Goal: Information Seeking & Learning: Learn about a topic

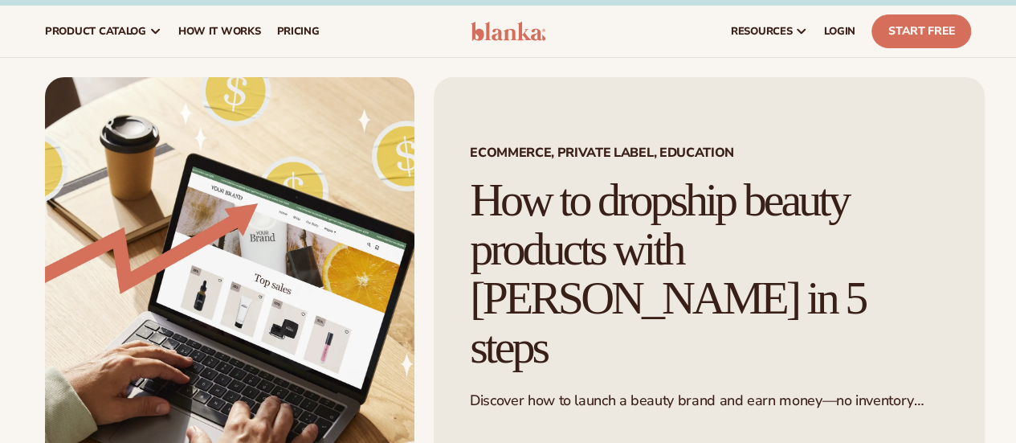
scroll to position [20, 0]
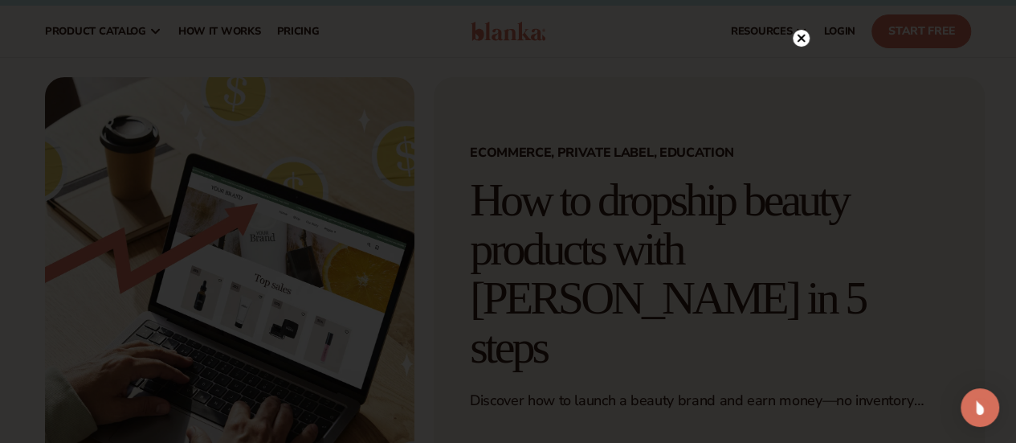
click at [798, 27] on div at bounding box center [801, 38] width 17 height 28
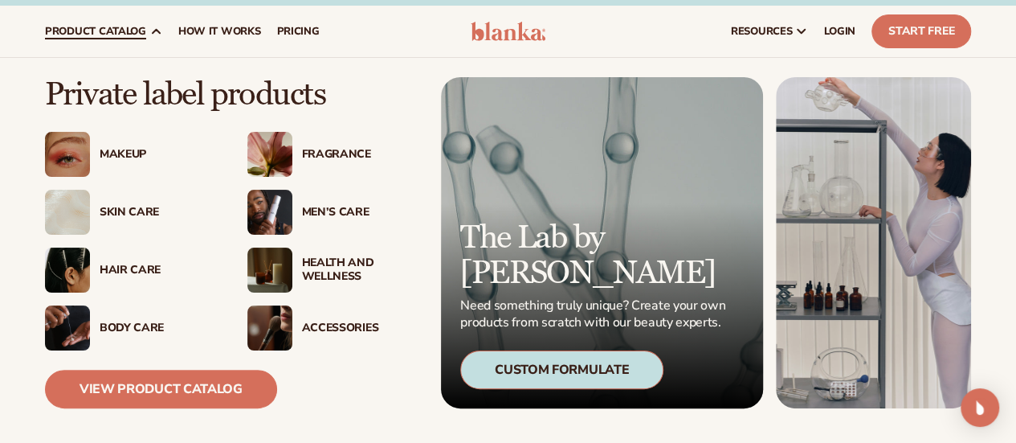
click at [143, 214] on div "Skin Care" at bounding box center [158, 213] width 116 height 14
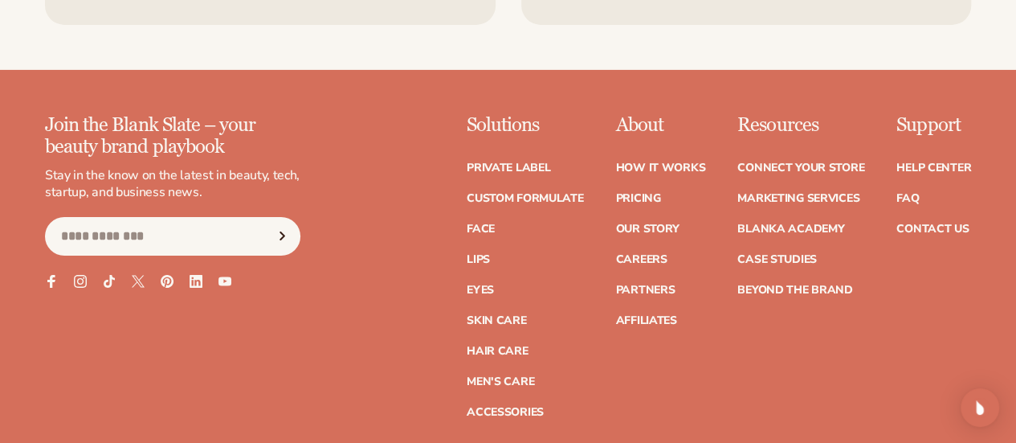
scroll to position [2749, 0]
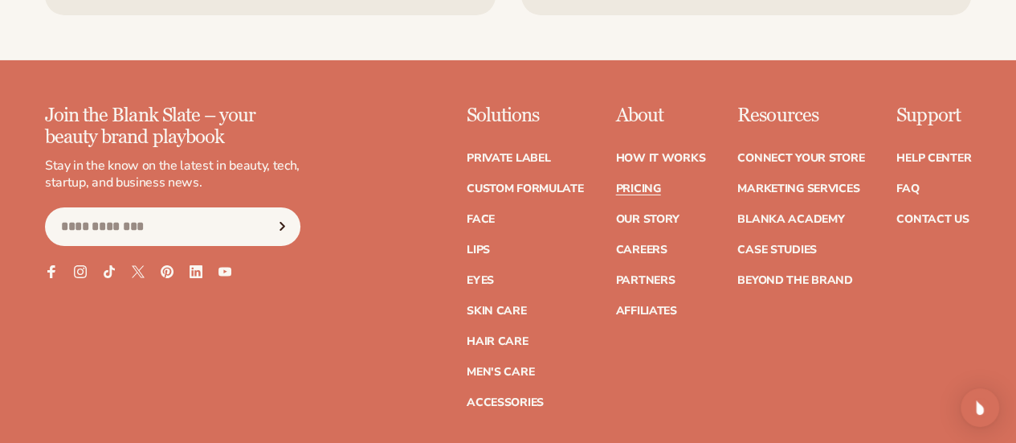
click at [615, 183] on link "Pricing" at bounding box center [637, 188] width 45 height 11
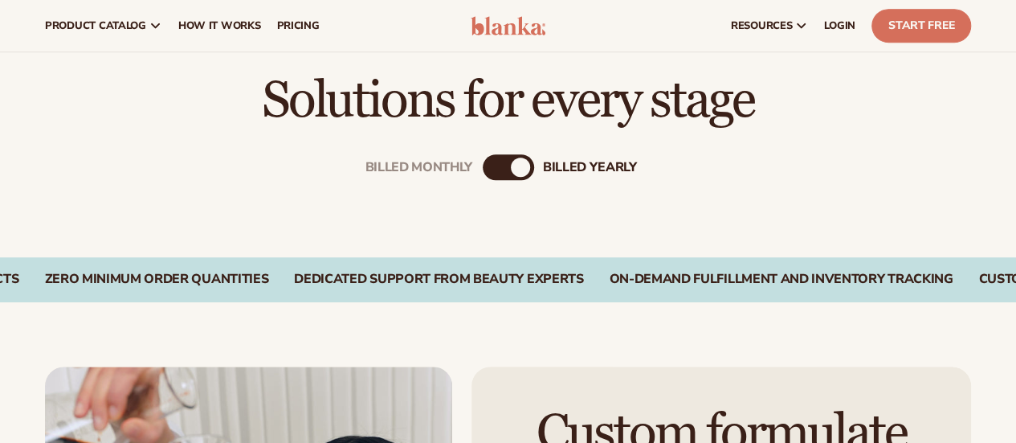
scroll to position [453, 0]
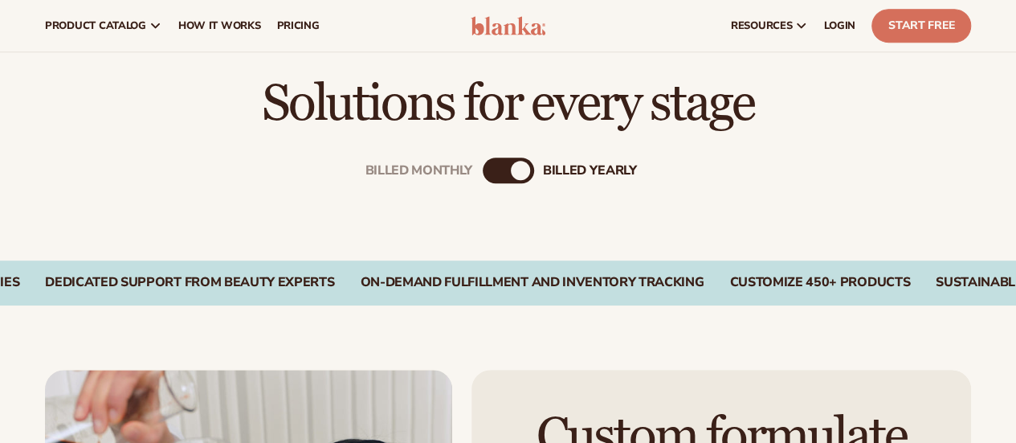
click at [498, 175] on div "Billed Monthly" at bounding box center [492, 170] width 19 height 19
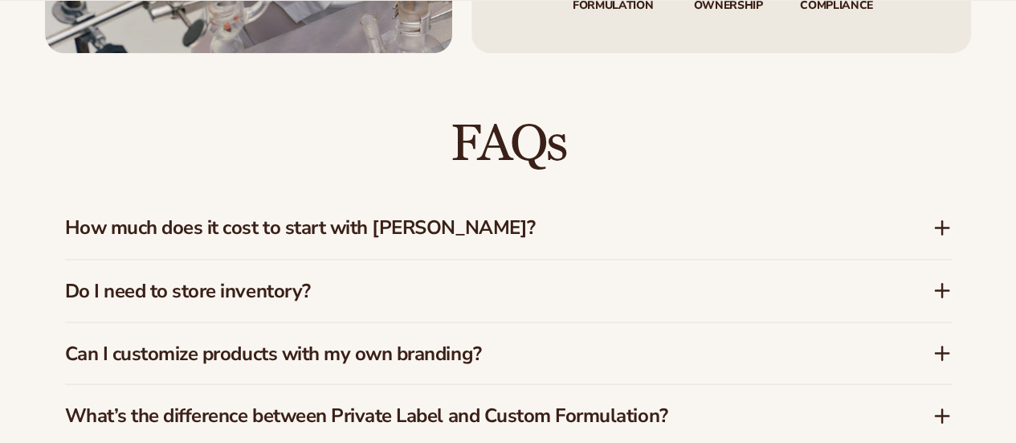
scroll to position [1295, 0]
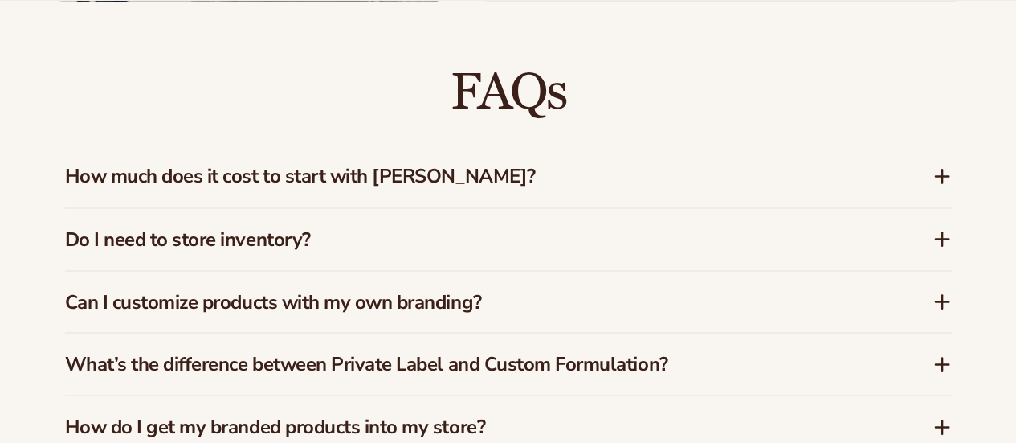
click at [468, 173] on h3 "How much does it cost to start with Blanka?" at bounding box center [474, 176] width 819 height 23
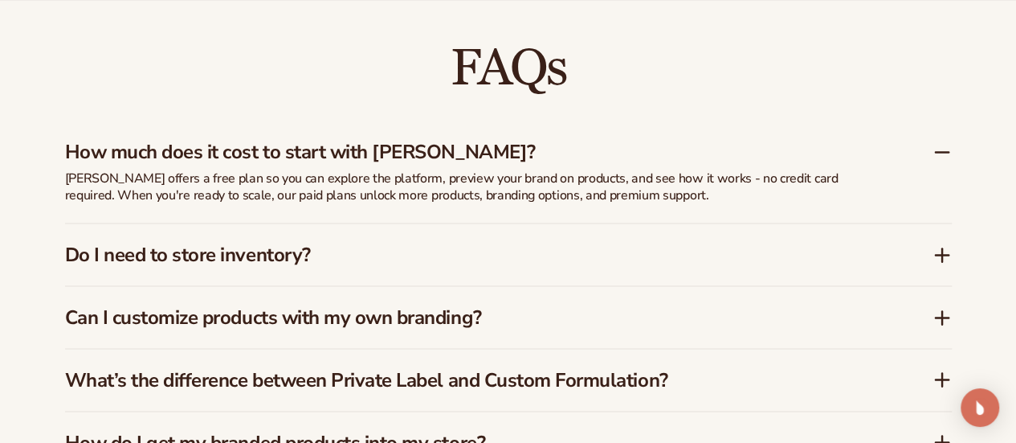
scroll to position [2233, 0]
click at [455, 255] on h3 "Do I need to store inventory?" at bounding box center [474, 254] width 819 height 23
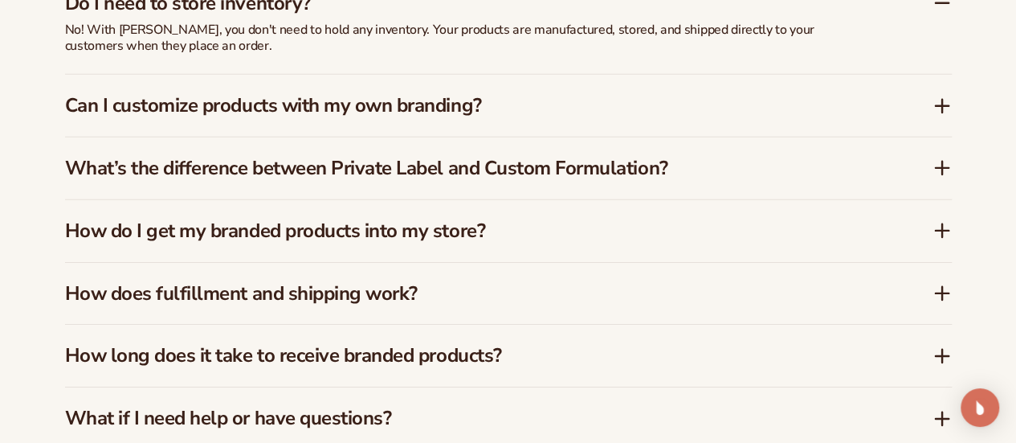
scroll to position [2445, 0]
click at [453, 115] on h3 "Can I customize products with my own branding?" at bounding box center [474, 104] width 819 height 23
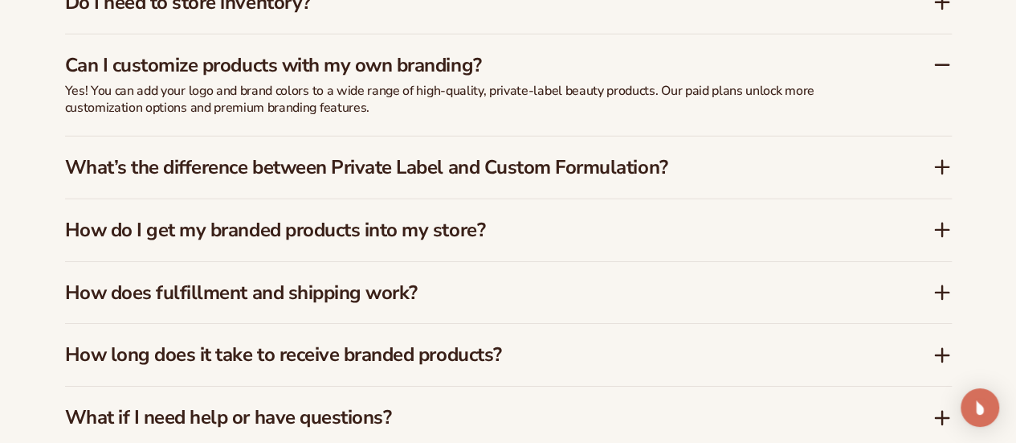
click at [448, 174] on h3 "What’s the difference between Private Label and Custom Formulation?" at bounding box center [474, 167] width 819 height 23
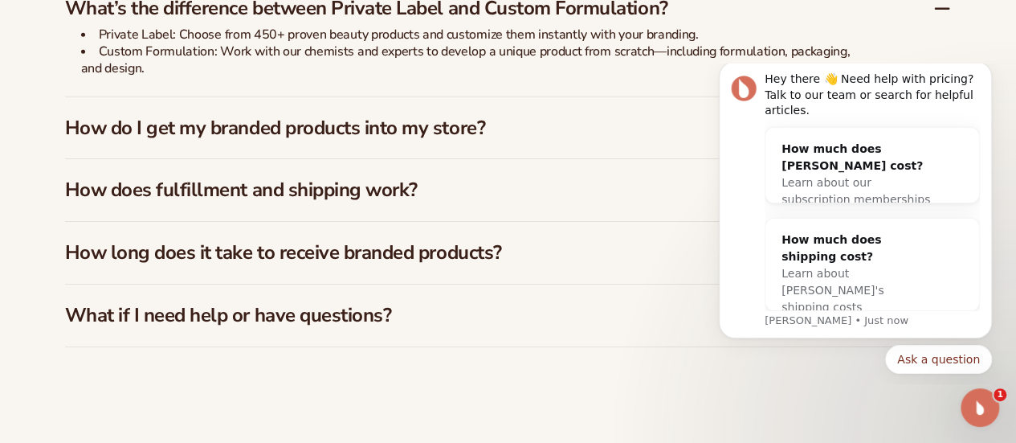
scroll to position [2565, 0]
click at [438, 129] on h3 "How do I get my branded products into my store?" at bounding box center [474, 127] width 819 height 23
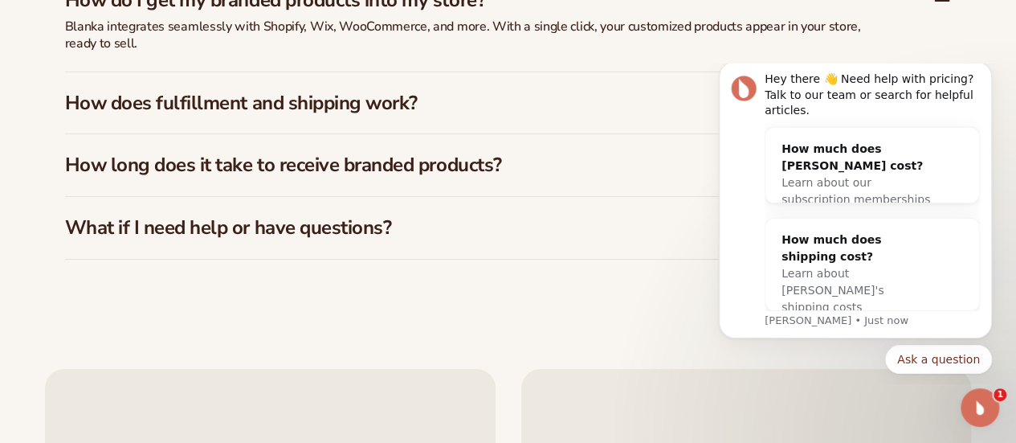
scroll to position [2635, 0]
click at [438, 167] on h3 "How long does it take to receive branded products?" at bounding box center [474, 164] width 819 height 23
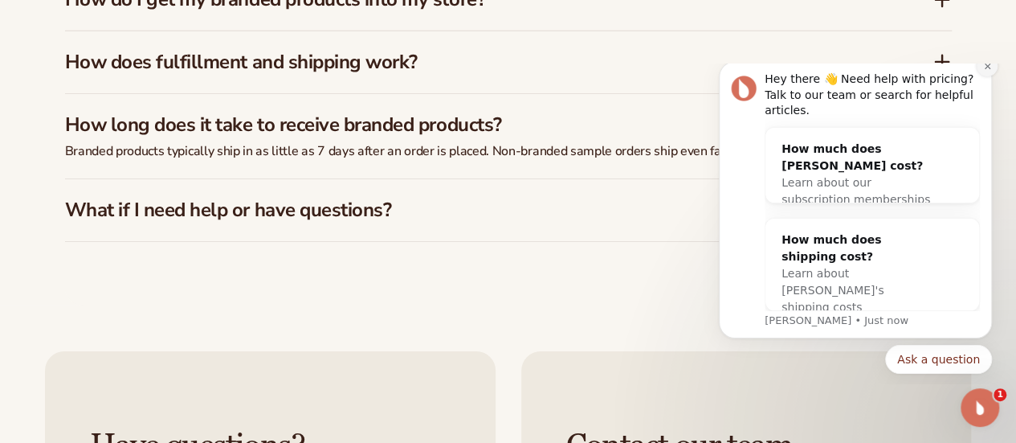
click at [986, 71] on icon "Dismiss notification" at bounding box center [987, 66] width 9 height 9
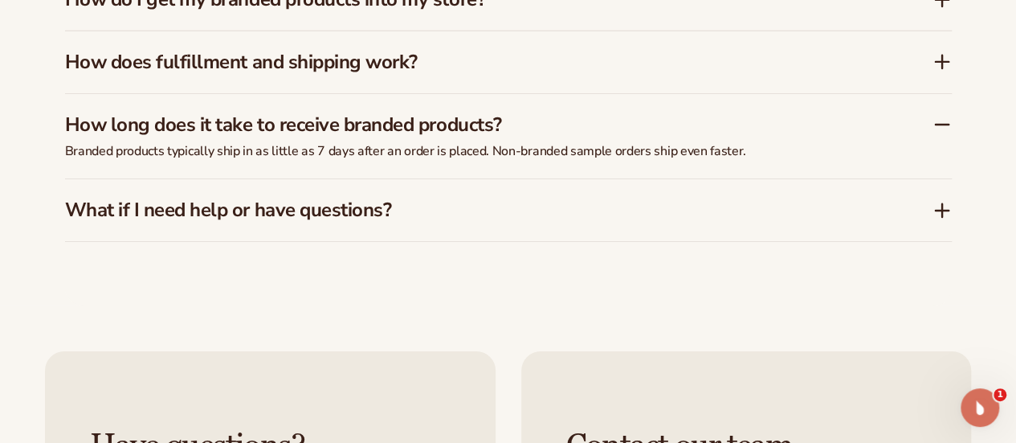
click at [688, 209] on h3 "What if I need help or have questions?" at bounding box center [474, 209] width 819 height 23
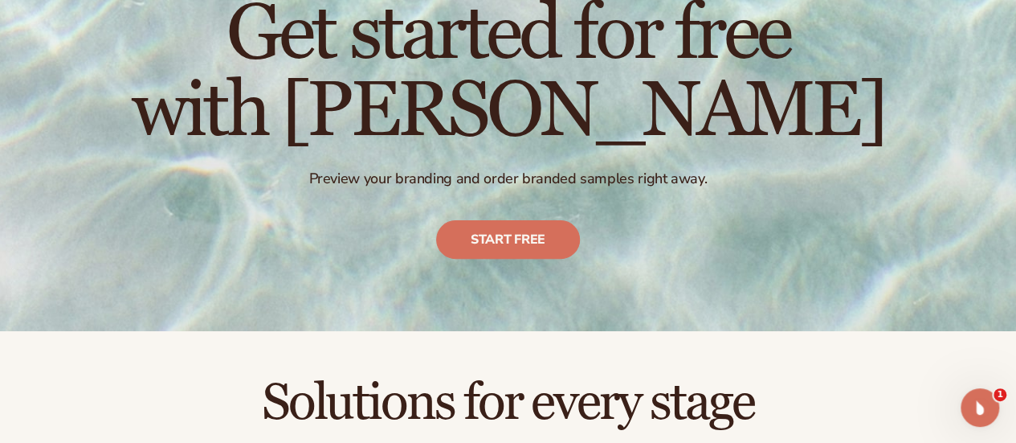
scroll to position [0, 0]
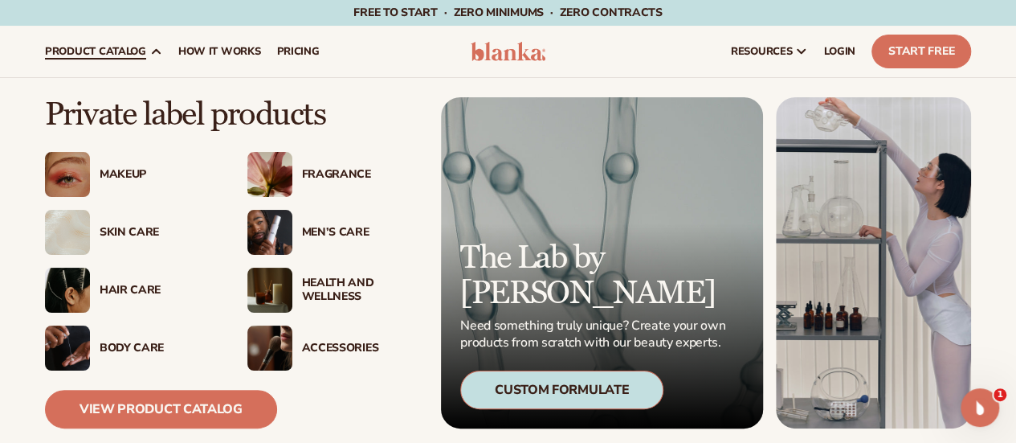
click at [109, 235] on div "Skin Care" at bounding box center [158, 233] width 116 height 14
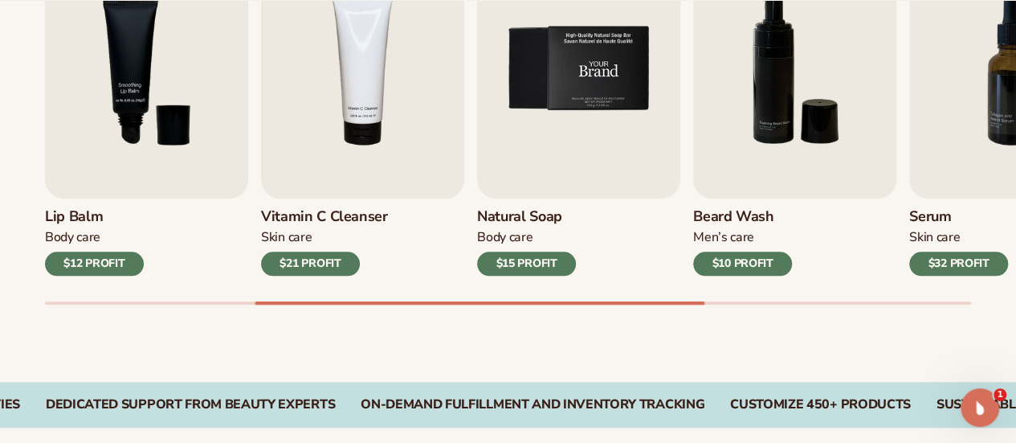
scroll to position [626, 0]
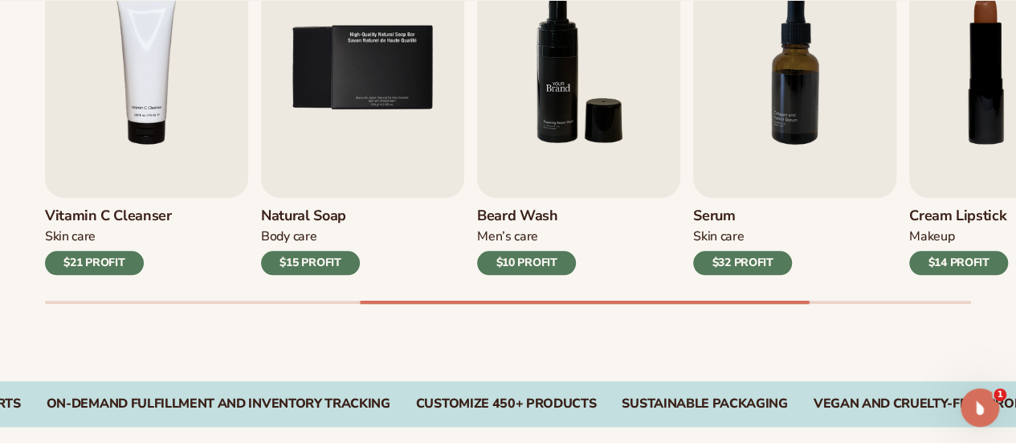
click at [540, 151] on img "6 / 9" at bounding box center [578, 67] width 203 height 259
click at [531, 256] on div "$10 PROFIT" at bounding box center [526, 263] width 99 height 24
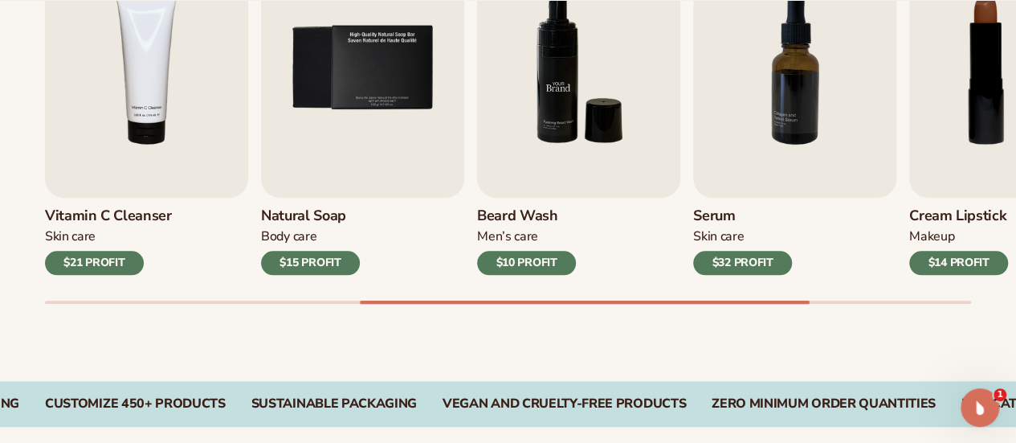
click at [572, 102] on img "6 / 9" at bounding box center [578, 67] width 203 height 259
click at [396, 124] on img "5 / 9" at bounding box center [362, 67] width 203 height 259
click at [183, 123] on img "4 / 9" at bounding box center [146, 67] width 203 height 259
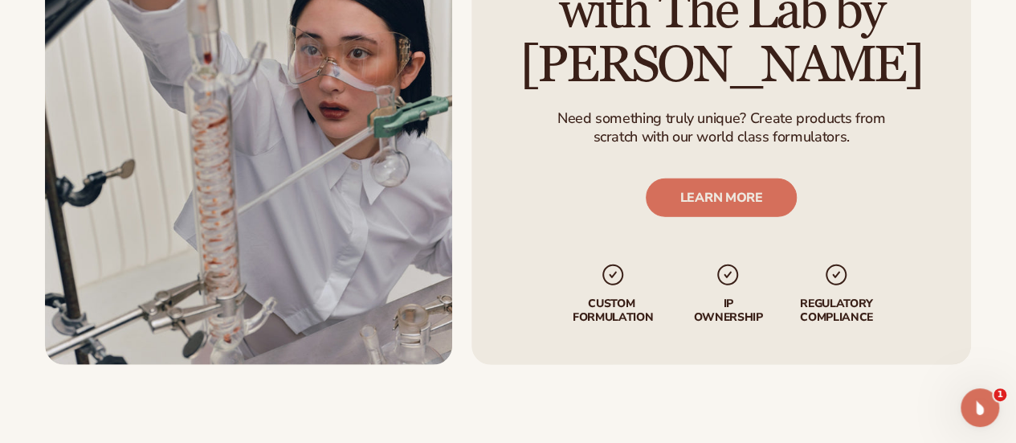
scroll to position [1993, 0]
